Goal: Use online tool/utility: Utilize a website feature to perform a specific function

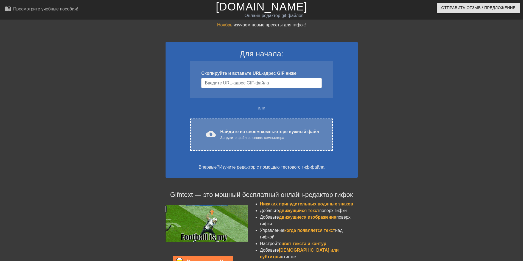
click at [233, 145] on div "cloud_upload загрузить Найдите на своём компьютере нужный файл Загрузите файл с…" at bounding box center [261, 134] width 142 height 32
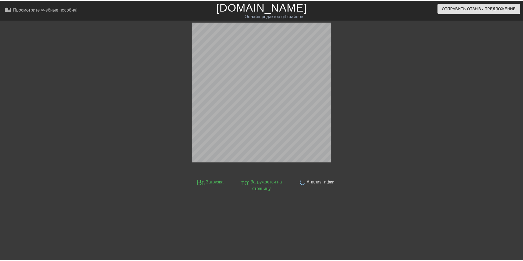
scroll to position [13, 0]
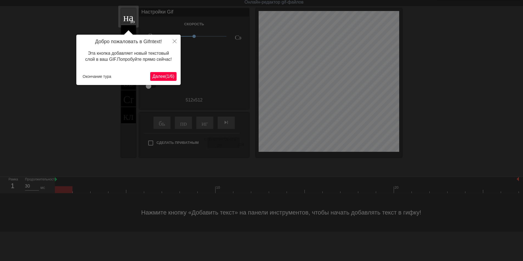
click at [171, 76] on ya-tr-span "6" at bounding box center [172, 76] width 2 height 5
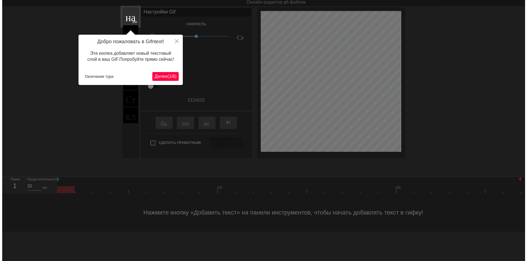
scroll to position [0, 0]
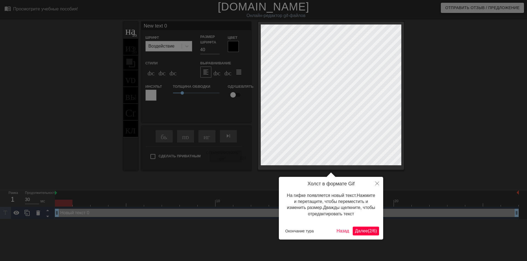
click at [359, 233] on ya-tr-span "Далее" at bounding box center [361, 230] width 13 height 5
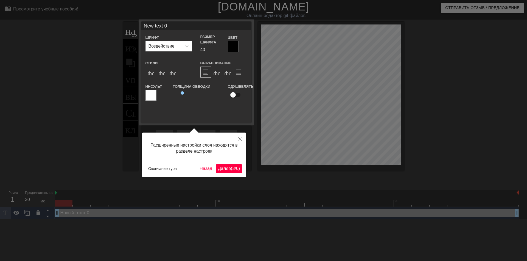
click at [227, 167] on ya-tr-span "Далее" at bounding box center [224, 168] width 13 height 5
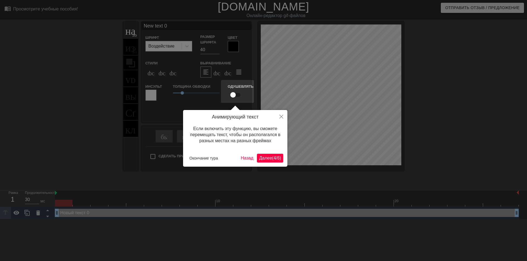
click at [267, 158] on ya-tr-span "Далее" at bounding box center [265, 157] width 13 height 5
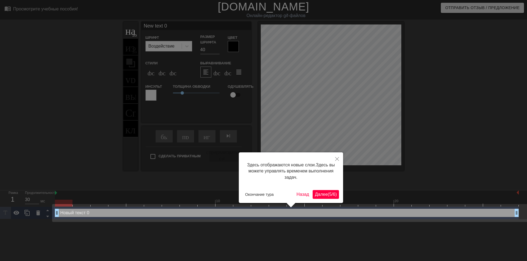
click at [318, 195] on ya-tr-span "Далее" at bounding box center [321, 194] width 13 height 5
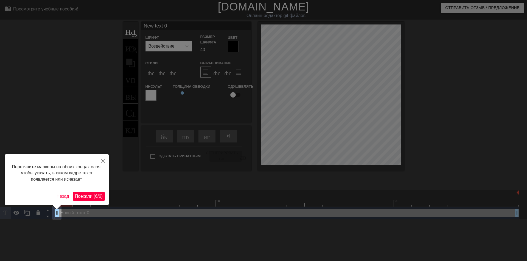
click at [94, 194] on ya-tr-span "(" at bounding box center [94, 196] width 1 height 5
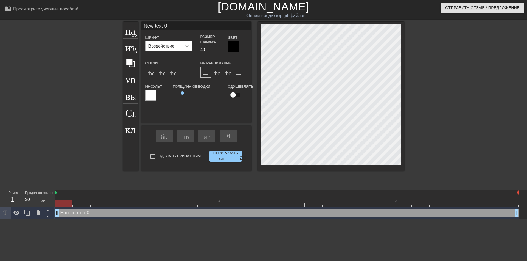
click at [188, 48] on icon at bounding box center [186, 45] width 5 height 5
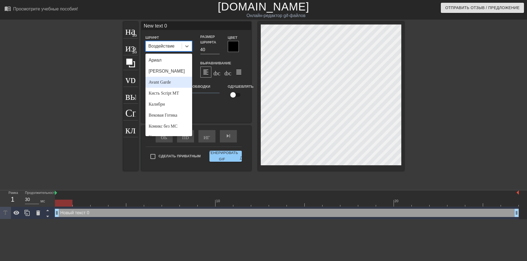
click at [170, 82] on ya-tr-span "Avant Garde" at bounding box center [160, 82] width 22 height 5
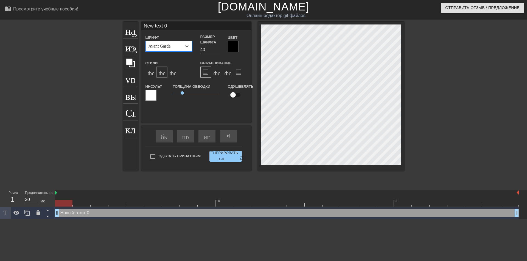
click at [159, 74] on ya-tr-span "формат_italic" at bounding box center [192, 72] width 67 height 7
click at [203, 51] on input "40" at bounding box center [209, 49] width 19 height 9
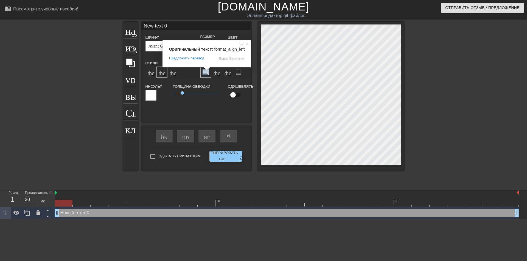
type input "0"
click at [247, 45] on span at bounding box center [247, 43] width 5 height 5
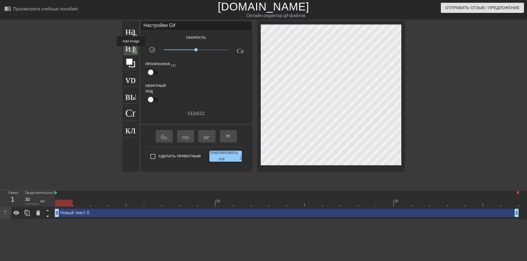
click at [131, 50] on ya-tr-span "изображение" at bounding box center [153, 46] width 57 height 10
click at [131, 60] on icon at bounding box center [130, 62] width 9 height 9
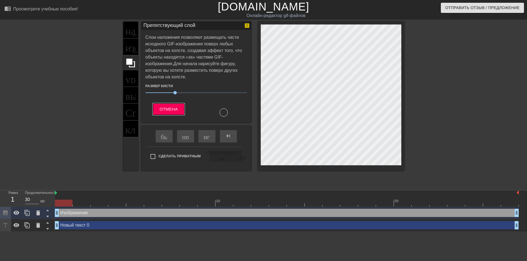
click at [171, 104] on button "Отмена" at bounding box center [169, 109] width 32 height 12
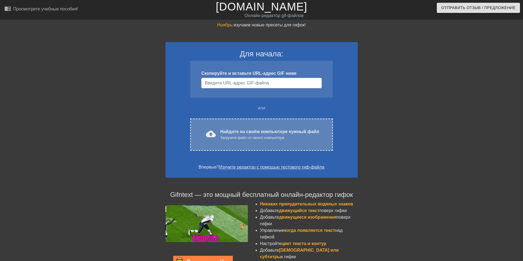
click at [230, 131] on body "menu_book_бук меню Просмотрите учебные пособия! [DOMAIN_NAME] Онлайн-редактор g…" at bounding box center [261, 158] width 523 height 317
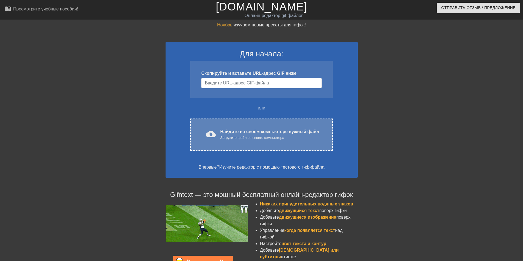
click at [245, 136] on ya-tr-span "Загрузите файл со своего компьютера" at bounding box center [252, 137] width 64 height 4
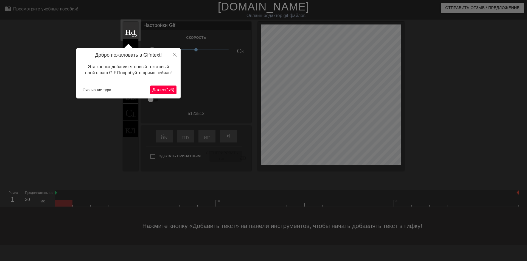
click at [165, 90] on ya-tr-span "(" at bounding box center [165, 89] width 1 height 5
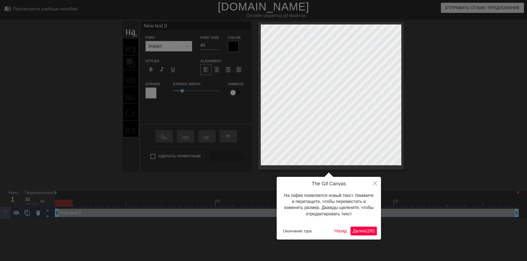
click at [363, 232] on span "Далее ( 2 / 6 )" at bounding box center [364, 230] width 22 height 5
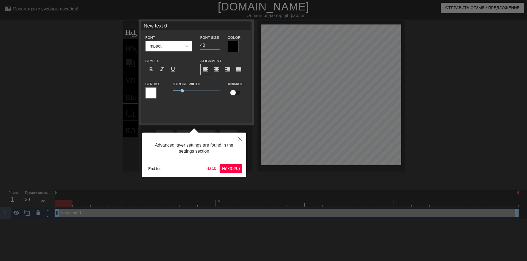
click at [228, 169] on span "Next ( 3 / 6 )" at bounding box center [231, 168] width 18 height 5
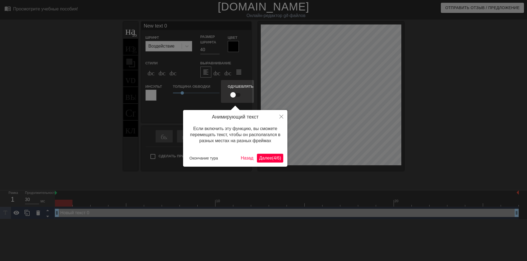
click at [270, 160] on ya-tr-span "Далее" at bounding box center [265, 157] width 13 height 5
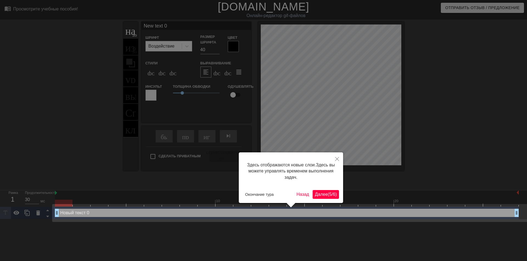
click at [326, 194] on ya-tr-span "Далее" at bounding box center [321, 194] width 13 height 5
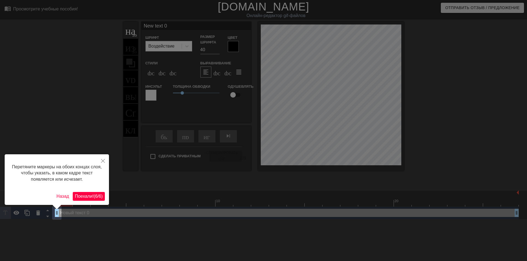
click at [97, 196] on ya-tr-span "/" at bounding box center [97, 196] width 1 height 5
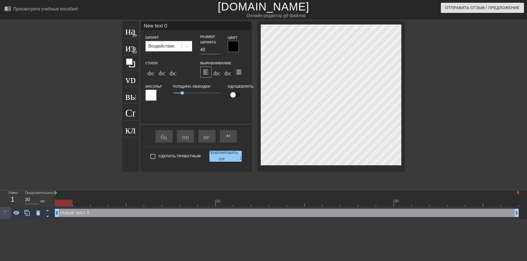
click at [203, 50] on input "40" at bounding box center [209, 49] width 19 height 9
type input "30"
click at [186, 45] on icon at bounding box center [186, 45] width 5 height 5
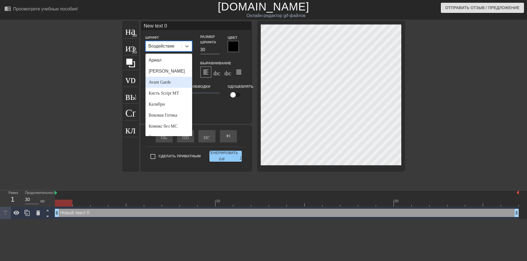
click at [169, 83] on ya-tr-span "Avant Garde" at bounding box center [160, 82] width 22 height 5
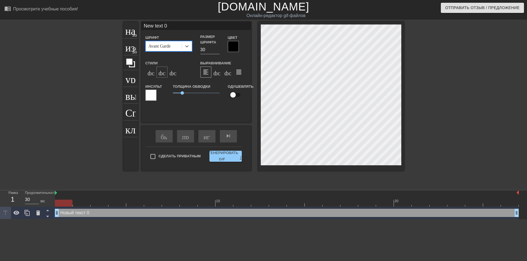
click at [160, 75] on ya-tr-span "формат_italic" at bounding box center [192, 72] width 67 height 7
type input "Nw text 0"
type textarea "Nw text 0"
type input "w text 0"
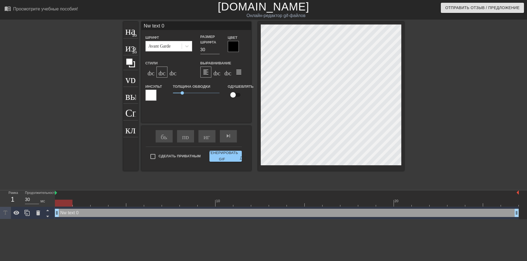
type textarea "w text 0"
type input "text 0"
type textarea "text 0"
type input "text 0"
type textarea "text 0"
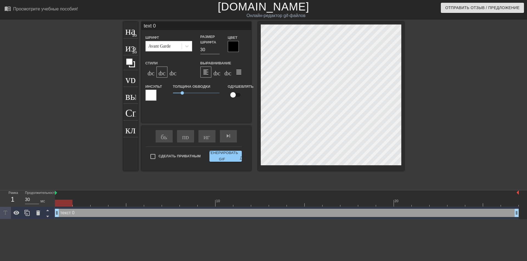
type input "ext 0"
type textarea "ext 0"
type input "xt 0"
type textarea "xt 0"
type input "t 0"
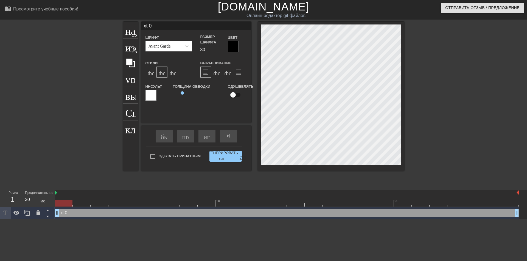
type textarea "t 0"
type input "0"
type textarea "0"
type input "0"
type textarea "0"
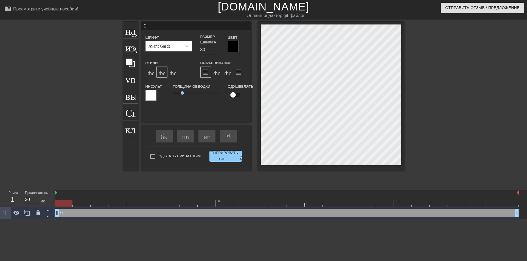
scroll to position [1, 1]
type input "@"
type textarea "@"
type input "@s"
type textarea "@s"
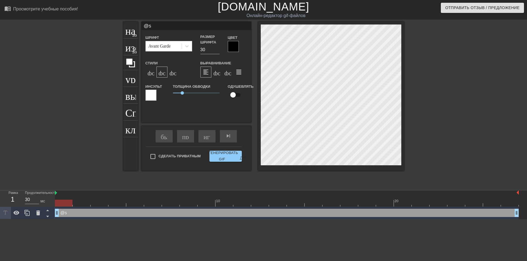
type input "@st"
type textarea "@st"
type input "@sti"
type textarea "@sti"
type input "@stic"
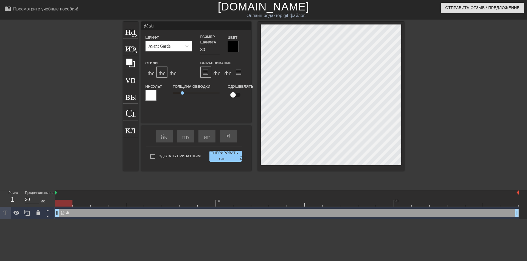
type textarea "@stic"
type input "@stick"
type textarea "@stick"
type input "@sticke"
type textarea "@sticke"
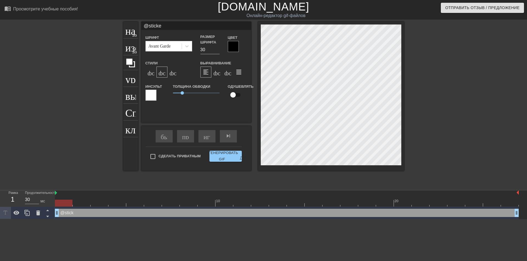
scroll to position [1, 1]
type input "@sticker"
type textarea "@sticker"
type input "@stickerb"
type textarea "@stickerb"
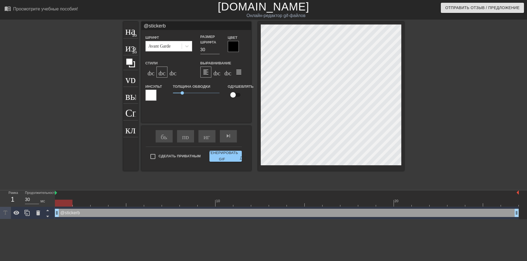
type input "@stickerba"
type textarea "@stickerba"
type input "@stickerbas"
type textarea "@stickerbas"
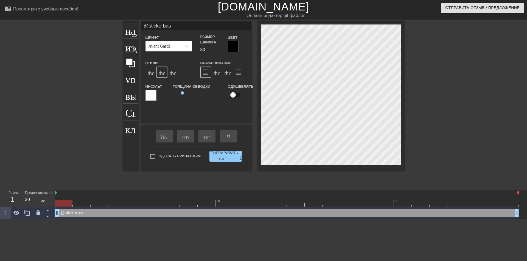
type input "@stickerbase"
type textarea "@stickerbase"
type input "@stickerbase_"
type textarea "@stickerbase_"
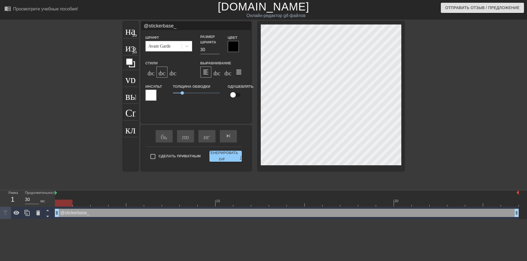
type input "@stickerbase_r"
type textarea "@stickerbase_r"
type input "@stickerbase_ri"
type textarea "@stickerbase_ri"
type input "@stickerbase_r"
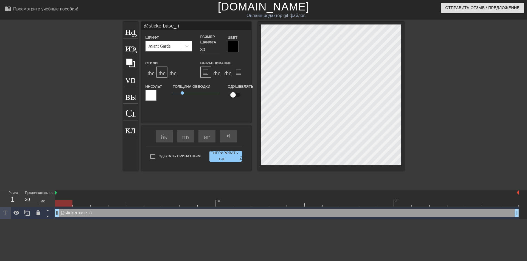
type textarea "@stickerbase_r"
type input "@stickerbase_ru"
type textarea "@stickerbase_ru"
click at [222, 155] on ya-tr-span "Сгенерировать GIF" at bounding box center [222, 156] width 32 height 13
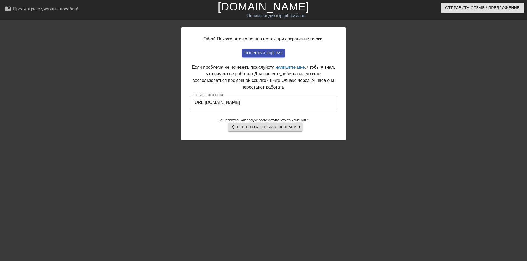
click at [264, 102] on input "[URL][DOMAIN_NAME]" at bounding box center [264, 102] width 148 height 15
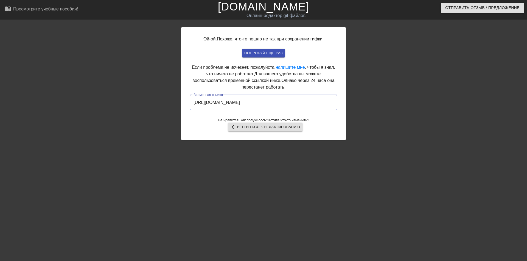
click at [264, 102] on input "[URL][DOMAIN_NAME]" at bounding box center [264, 102] width 148 height 15
